Goal: Task Accomplishment & Management: Manage account settings

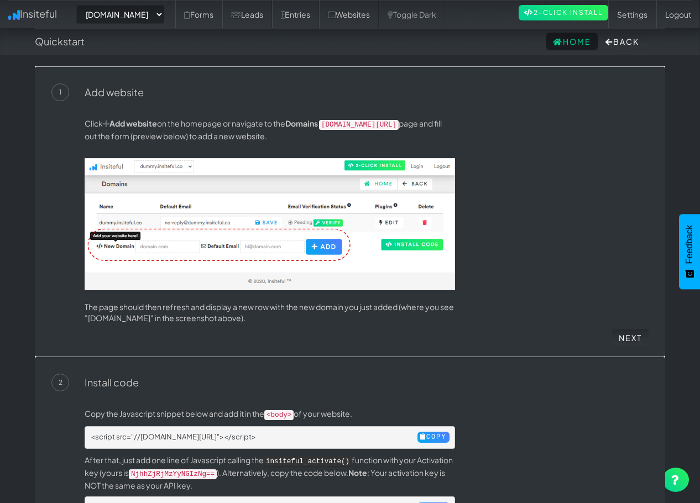
select select "2421"
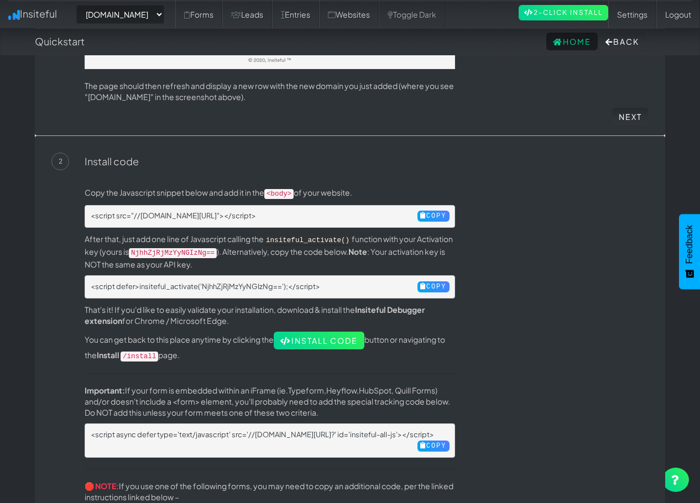
click at [425, 94] on p "The page should then refresh and display a new row with the new domain you just…" at bounding box center [270, 91] width 371 height 22
click at [272, 7] on link "Leads" at bounding box center [247, 15] width 50 height 28
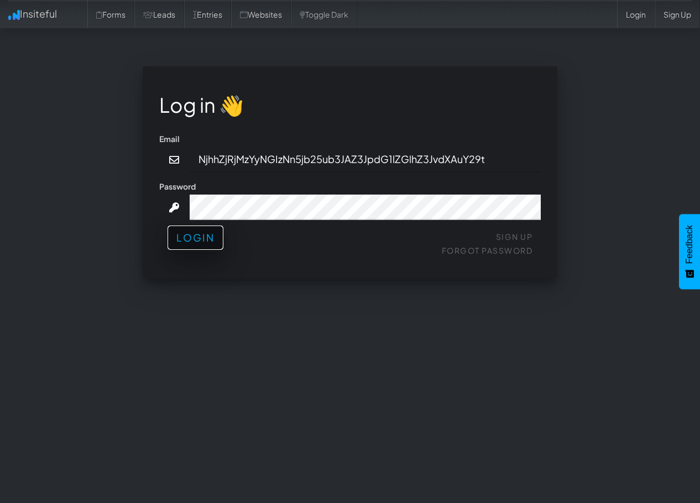
click at [180, 247] on button "Login" at bounding box center [196, 238] width 56 height 24
click at [249, 159] on input "NjhhZjRjMzYyNGIzNn5jb25ub3JAZ3JpdG1lZGlhZ3JvdXAuY29t" at bounding box center [366, 159] width 352 height 25
drag, startPoint x: 315, startPoint y: 343, endPoint x: 309, endPoint y: 321, distance: 22.4
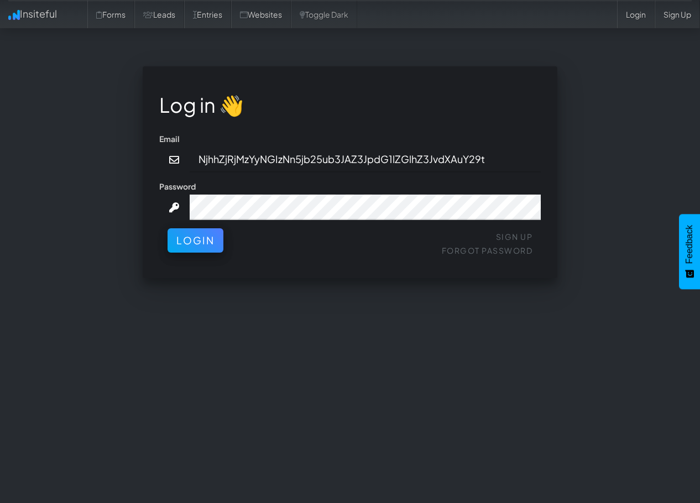
click at [315, 343] on div "Log in 👋 Email NjhhZjRjMzYyNGIzNn5jb25ub3JAZ3JpdG1lZGlhZ3JvdXAuY29t Password Si…" at bounding box center [350, 280] width 647 height 428
click at [233, 155] on input "NjhhZjRjMzYyNGIzNn5jb25ub3JAZ3JpdG1lZGlhZ3JvdXAuY29t" at bounding box center [366, 159] width 352 height 25
type input "connor@gritmediagroup.com"
click at [209, 257] on div "Sign Up Forgot Password Login" at bounding box center [350, 244] width 382 height 33
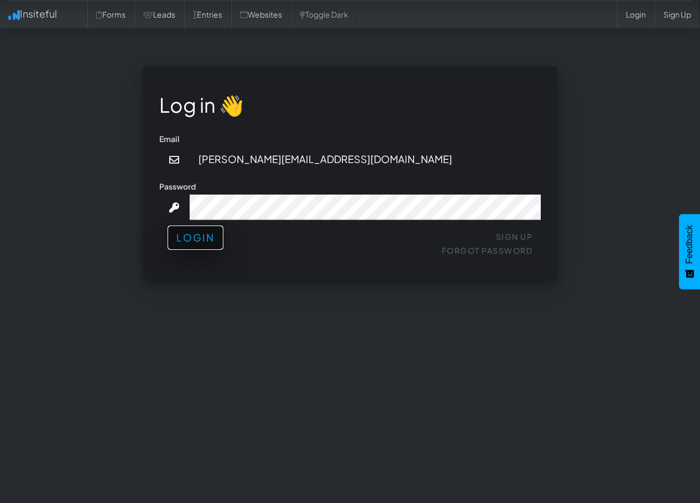
click at [203, 245] on button "Login" at bounding box center [196, 238] width 56 height 24
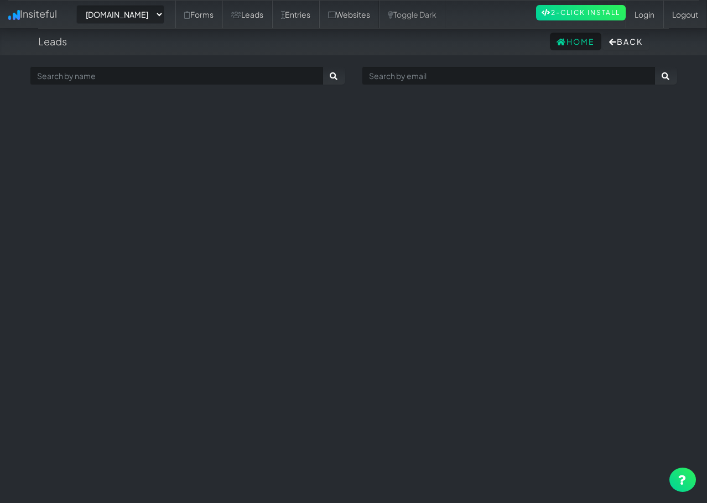
select select "2421"
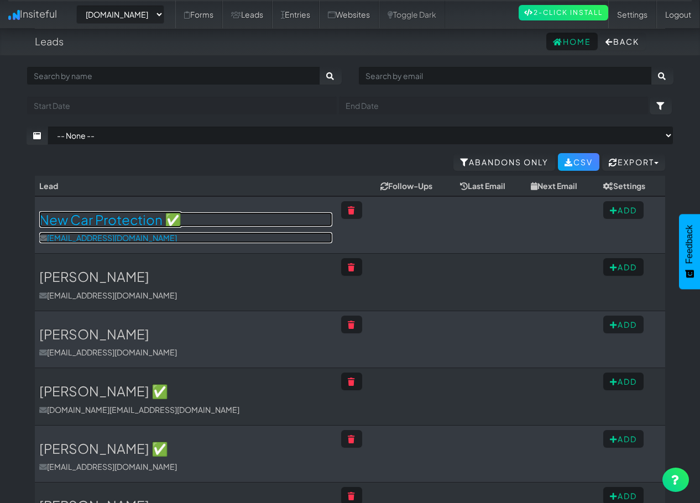
click at [120, 220] on h3 "New Car Protection ✅" at bounding box center [185, 219] width 293 height 14
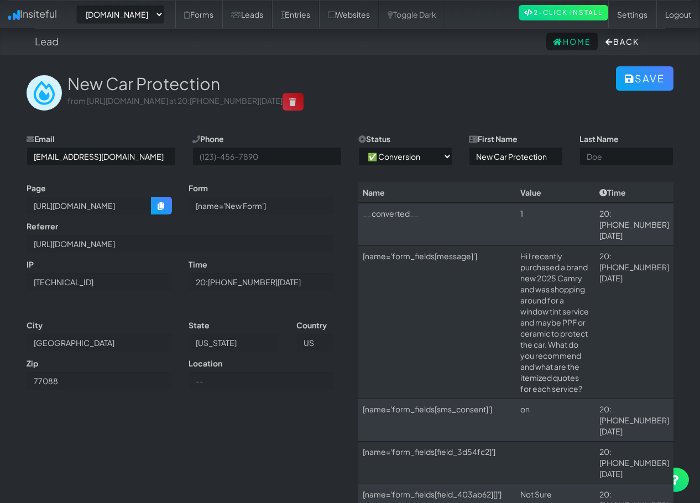
select select "2421"
select select "1"
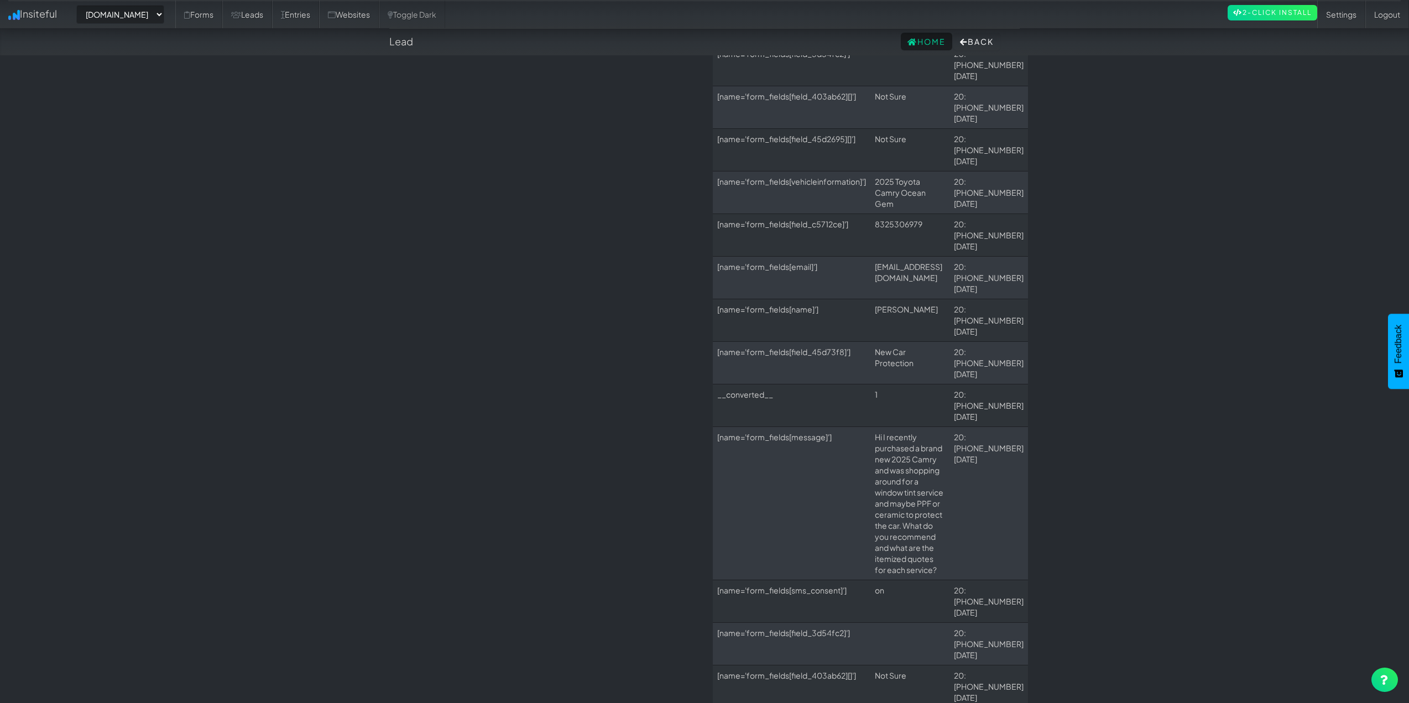
drag, startPoint x: 260, startPoint y: 299, endPoint x: 381, endPoint y: 542, distance: 271.8
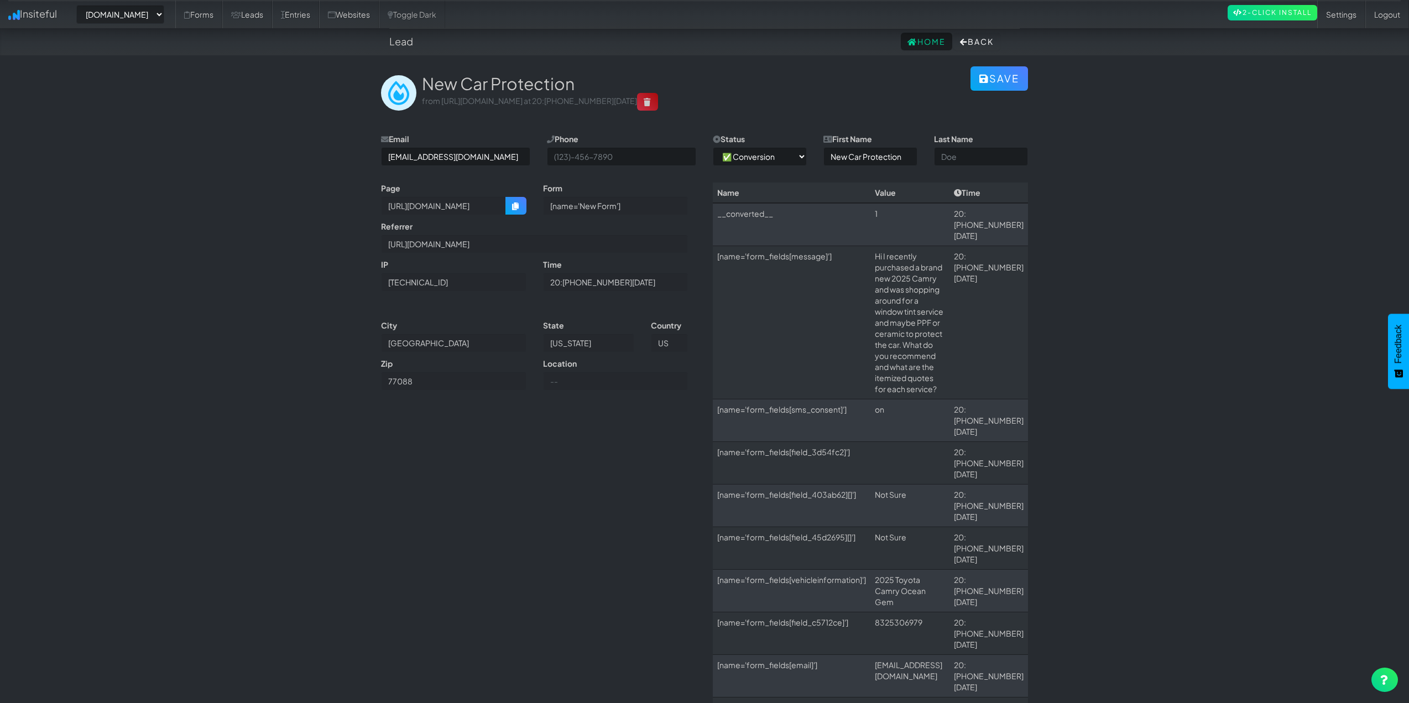
drag, startPoint x: 525, startPoint y: 533, endPoint x: 547, endPoint y: 317, distance: 216.8
click at [149, 30] on nav "Lead Home Back" at bounding box center [704, 42] width 1409 height 28
click at [138, 25] on div "-- None -- www.raldasdetails.com purpleflareagency.com ninetailzmotorsports.com…" at bounding box center [704, 14] width 1393 height 28
click at [134, 11] on select "-- None -- www.raldasdetails.com purpleflareagency.com ninetailzmotorsports.com…" at bounding box center [120, 14] width 88 height 19
select select "2463"
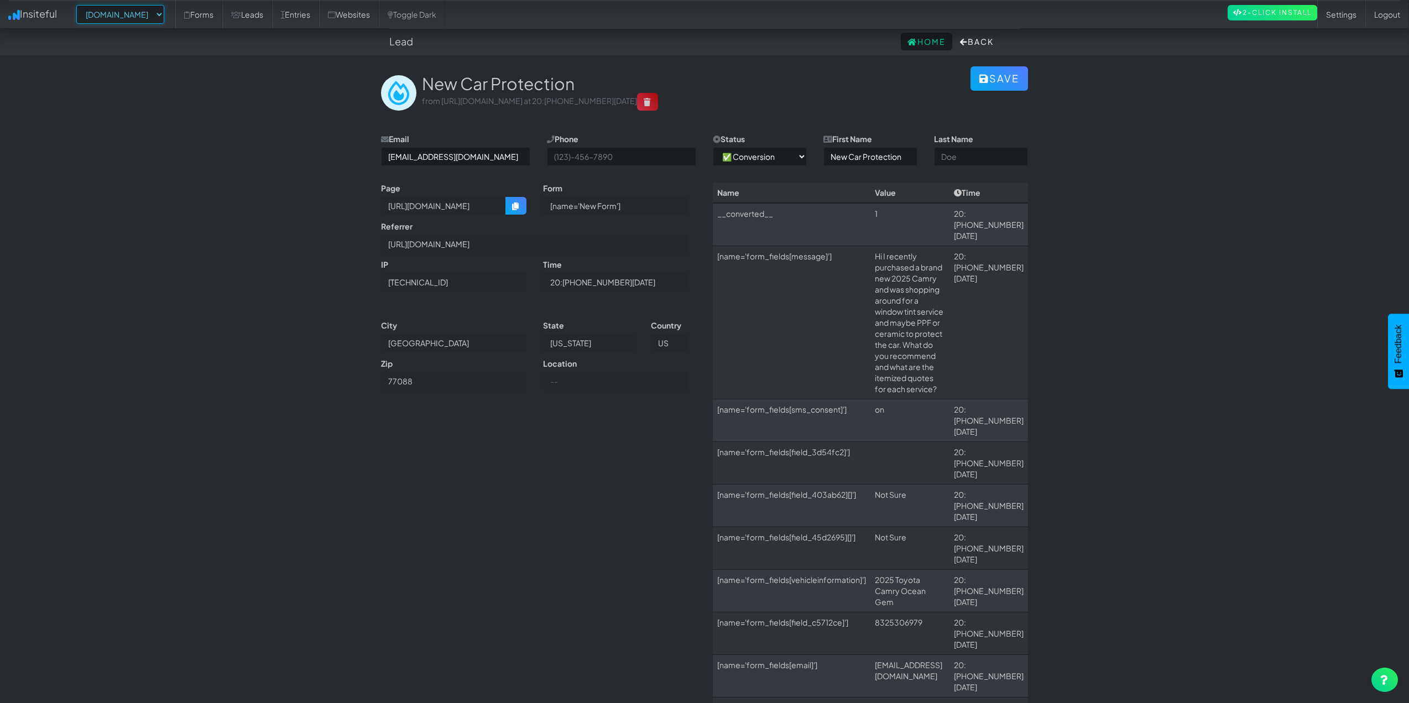
click at [80, 5] on select "-- None -- www.raldasdetails.com purpleflareagency.com ninetailzmotorsports.com…" at bounding box center [120, 14] width 88 height 19
select select "2463"
select select "1"
click at [138, 19] on select "-- None -- www.raldasdetails.com purpleflareagency.com ninetailzmotorsports.com…" at bounding box center [120, 14] width 88 height 19
select select "2475"
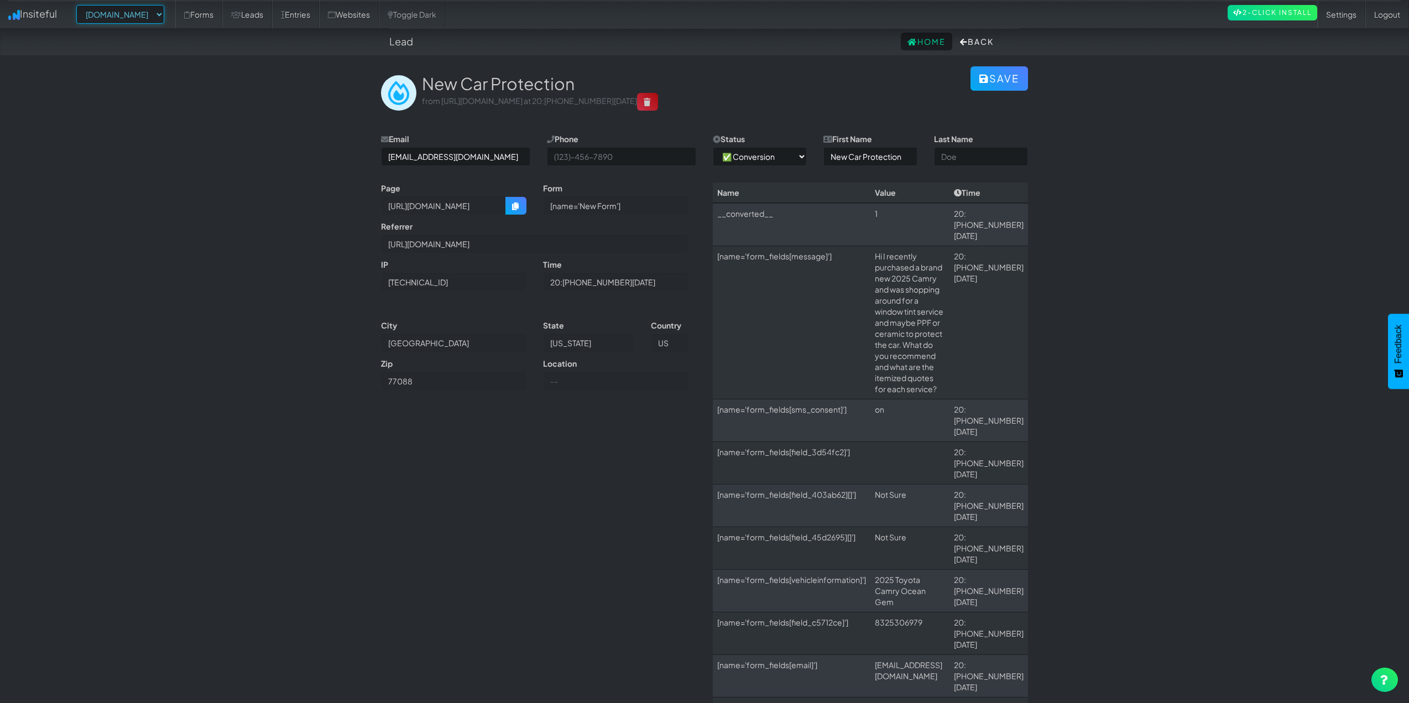
click at [80, 5] on select "-- None -- www.raldasdetails.com purpleflareagency.com ninetailzmotorsports.com…" at bounding box center [120, 14] width 88 height 19
select select "2475"
select select "1"
click at [272, 16] on link "Leads" at bounding box center [247, 15] width 50 height 28
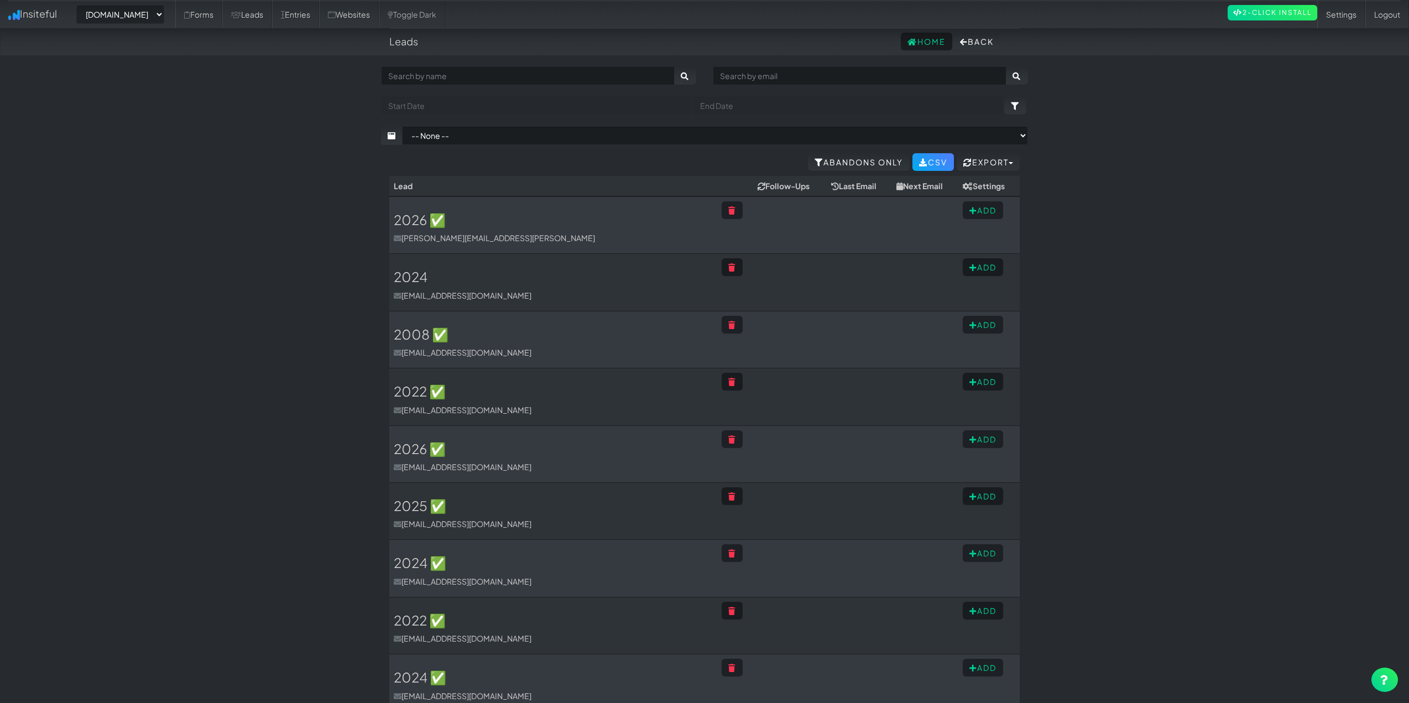
select select "2475"
drag, startPoint x: 770, startPoint y: 463, endPoint x: 772, endPoint y: 390, distance: 73.0
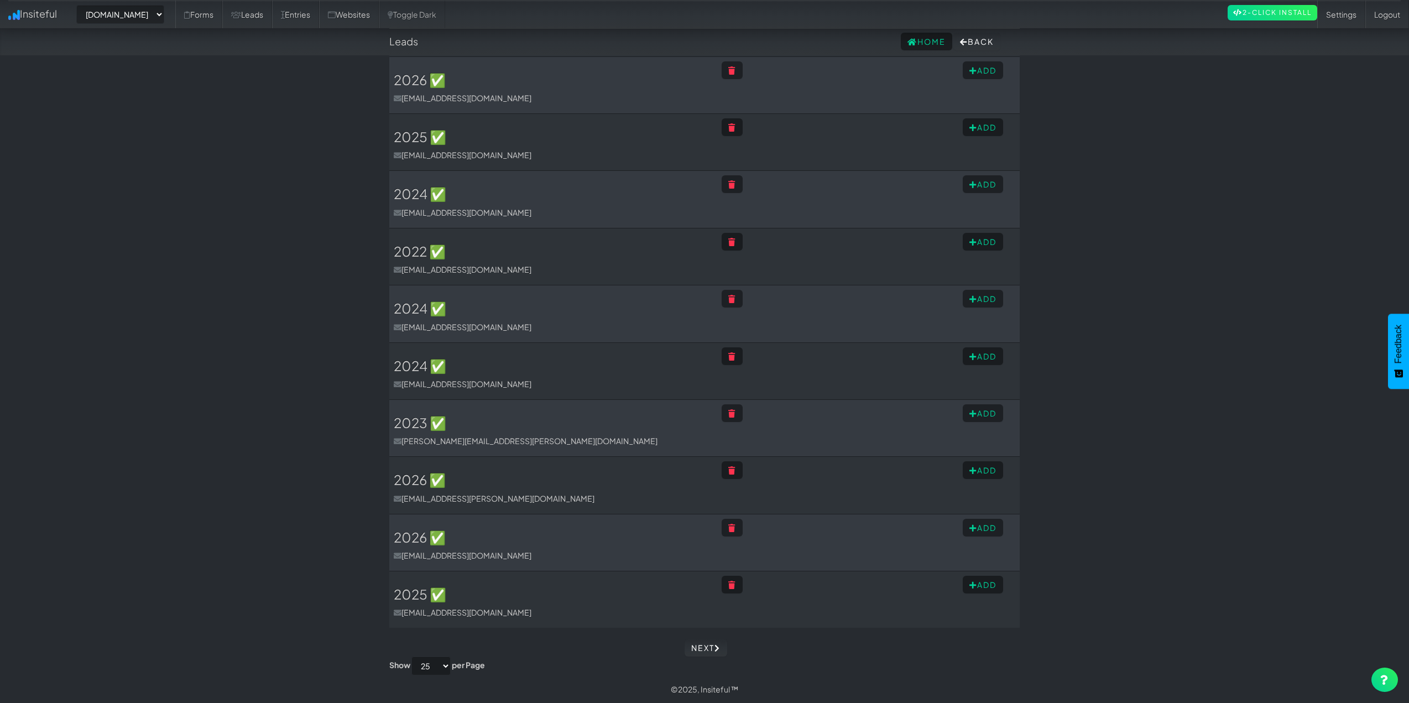
drag, startPoint x: 733, startPoint y: 345, endPoint x: 757, endPoint y: 483, distance: 140.9
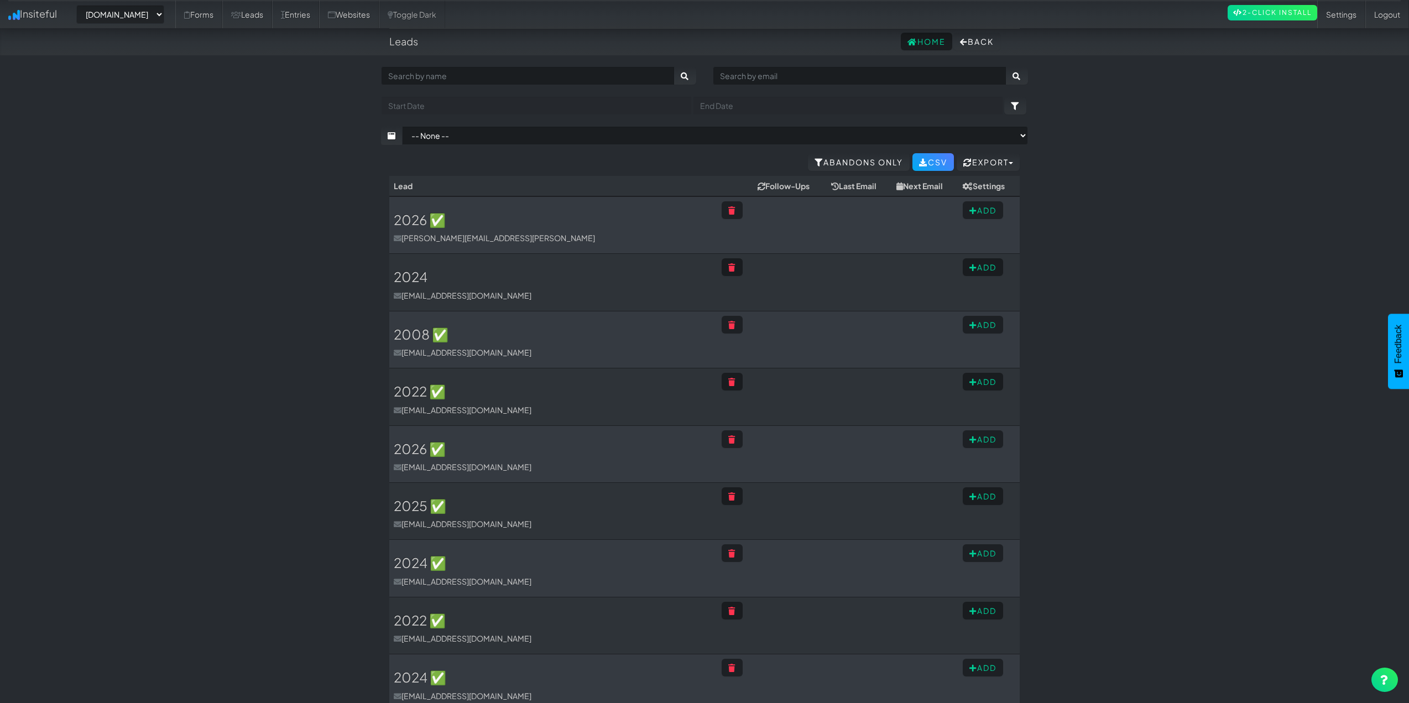
drag, startPoint x: 735, startPoint y: 426, endPoint x: 710, endPoint y: 322, distance: 106.9
click at [407, 276] on h3 "2024" at bounding box center [553, 276] width 319 height 14
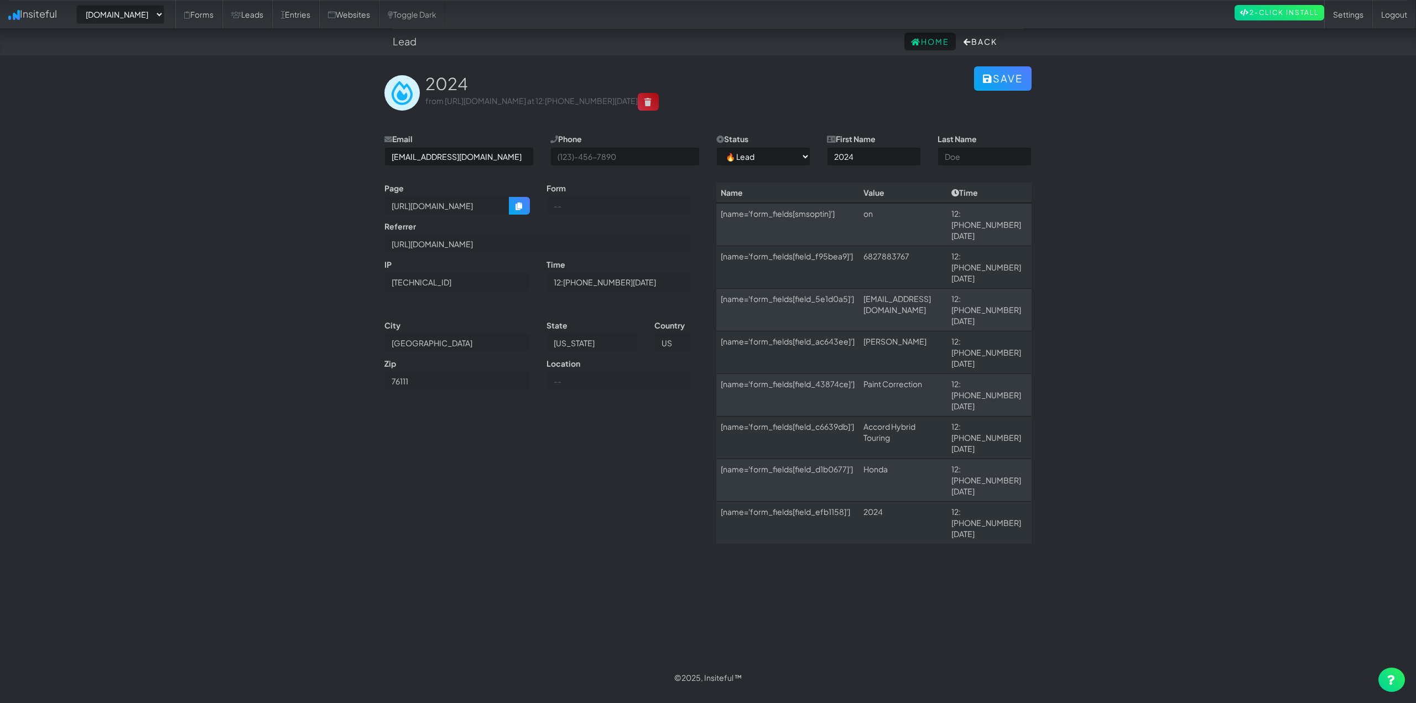
select select "2475"
select select "0"
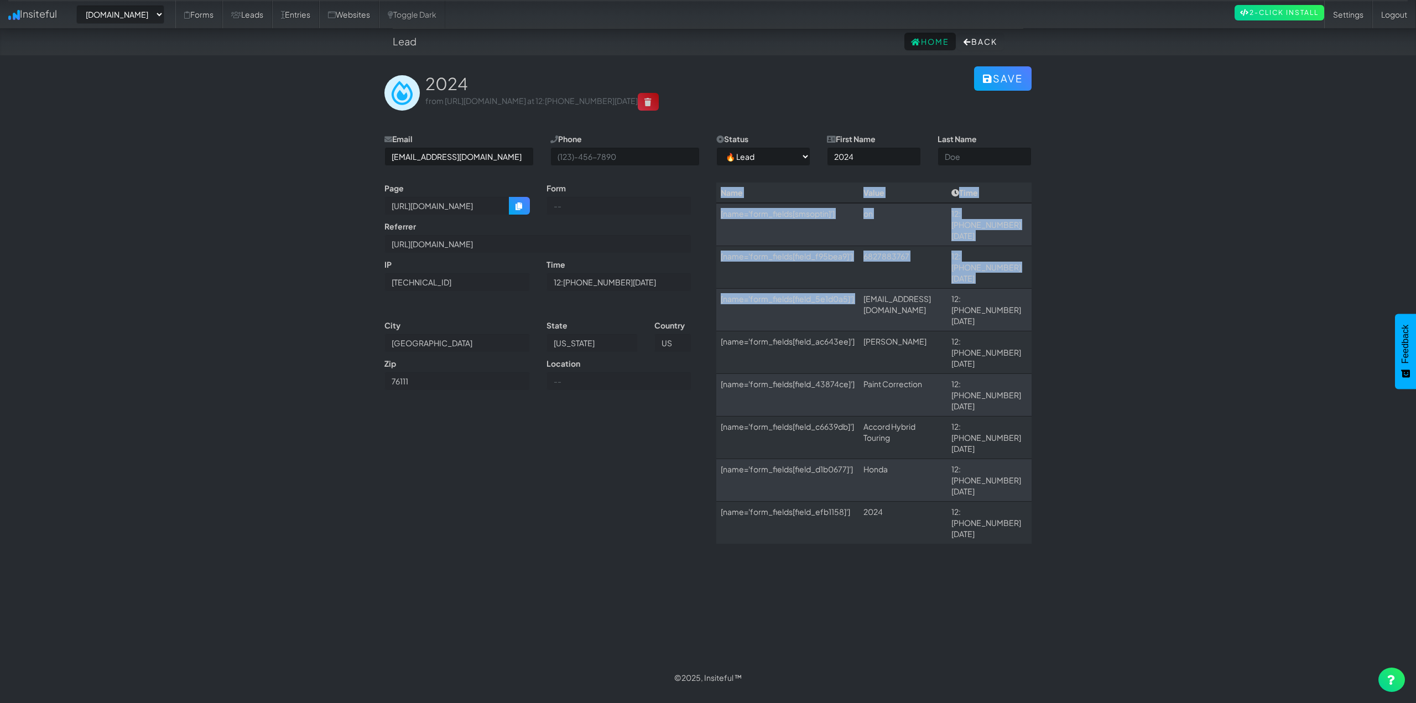
drag, startPoint x: 875, startPoint y: 266, endPoint x: 1055, endPoint y: 413, distance: 232.7
click at [986, 393] on div "Page https://www.tinttechnics.com/contact-us/ Form Referrer https://www.tinttec…" at bounding box center [708, 369] width 664 height 372
click at [1101, 422] on body "Lead Home Back Toggle navigation Insiteful -- None -- www.raldasdetails.com pur…" at bounding box center [708, 345] width 1416 height 691
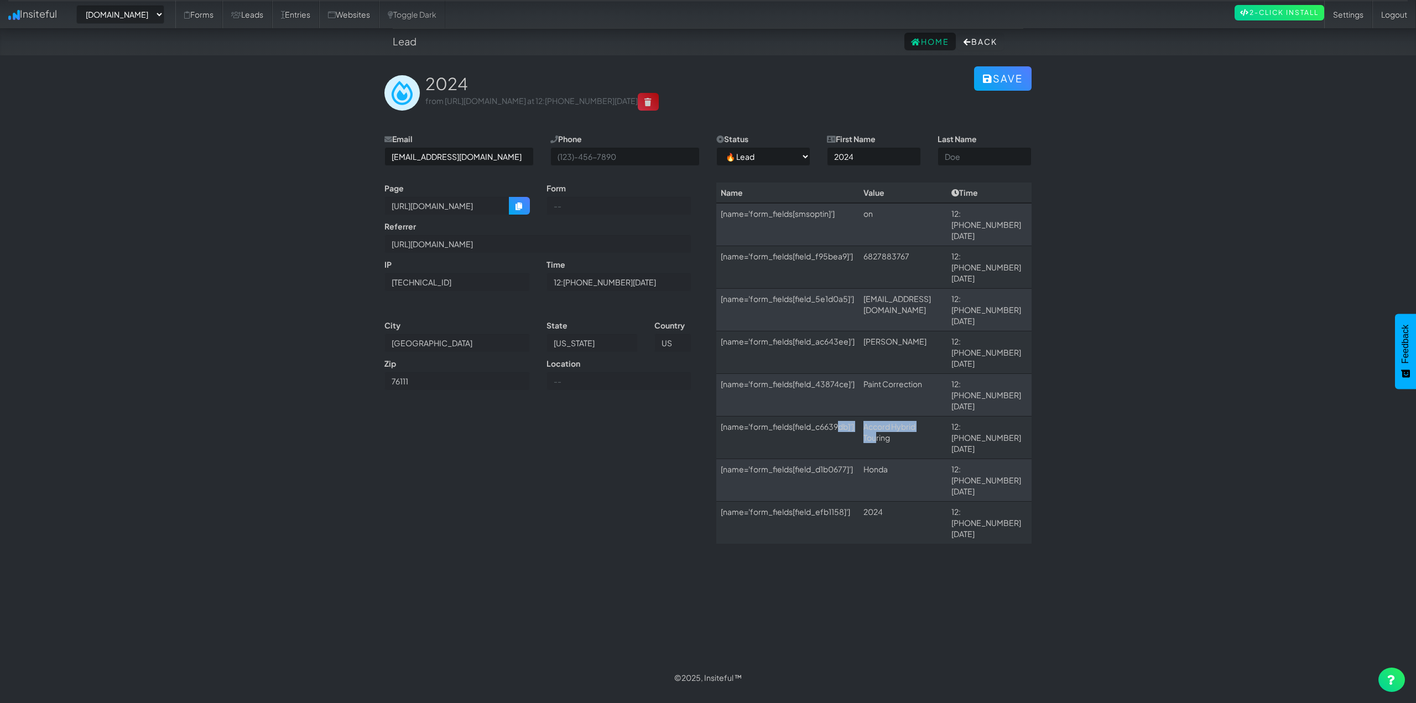
drag, startPoint x: 862, startPoint y: 315, endPoint x: 973, endPoint y: 327, distance: 111.2
click at [946, 416] on tr "[name='form_fields[field_c6639db]'] Accord Hybrid Touring 12:29 10.07.25" at bounding box center [873, 437] width 315 height 43
click at [886, 502] on td "2024" at bounding box center [903, 523] width 88 height 43
drag, startPoint x: 947, startPoint y: 379, endPoint x: 839, endPoint y: 215, distance: 197.3
click at [839, 215] on div "Page https://www.tinttechnics.com/contact-us/ Form Referrer https://www.tinttec…" at bounding box center [708, 369] width 664 height 372
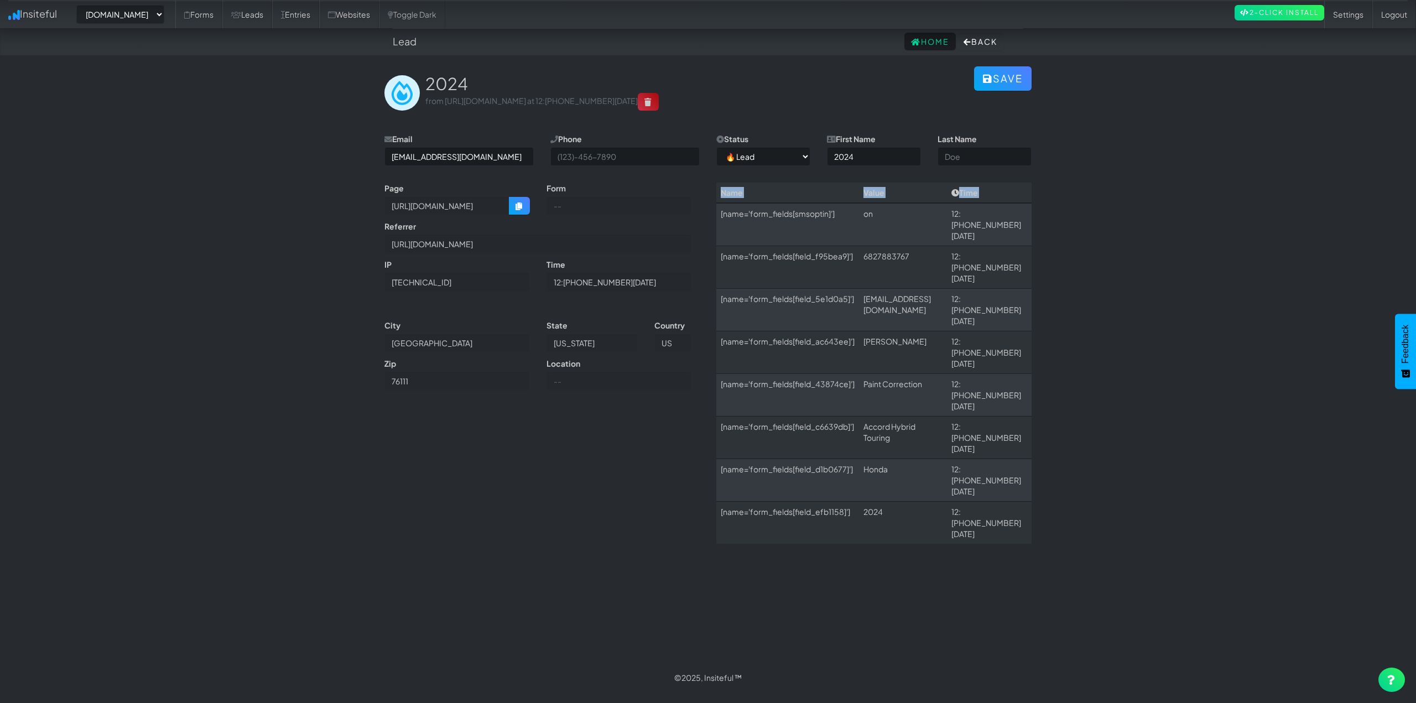
click at [1107, 316] on body "Lead Home Back Toggle navigation Insiteful -- None -- www.raldasdetails.com pur…" at bounding box center [708, 345] width 1416 height 691
drag, startPoint x: 293, startPoint y: 15, endPoint x: 293, endPoint y: 21, distance: 6.1
click at [272, 14] on link "Leads" at bounding box center [247, 15] width 50 height 28
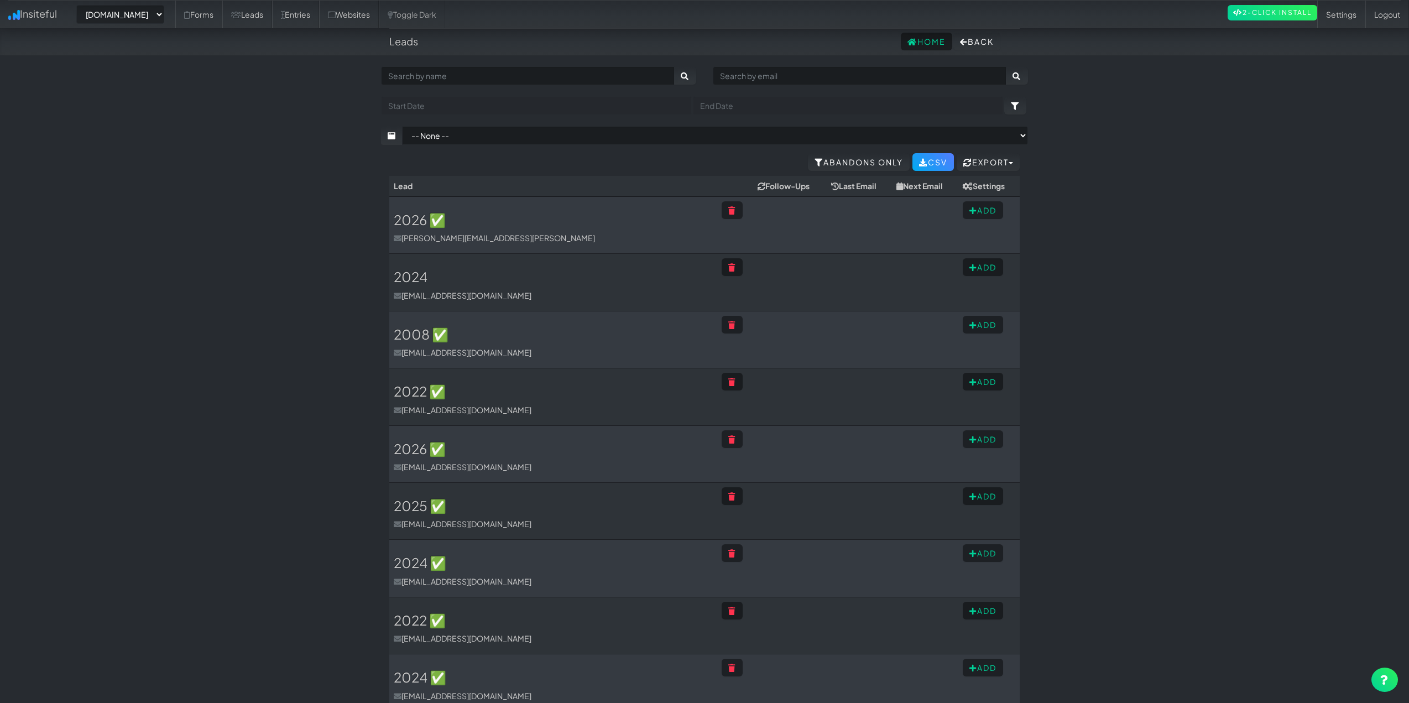
select select "2475"
